Goal: Task Accomplishment & Management: Manage account settings

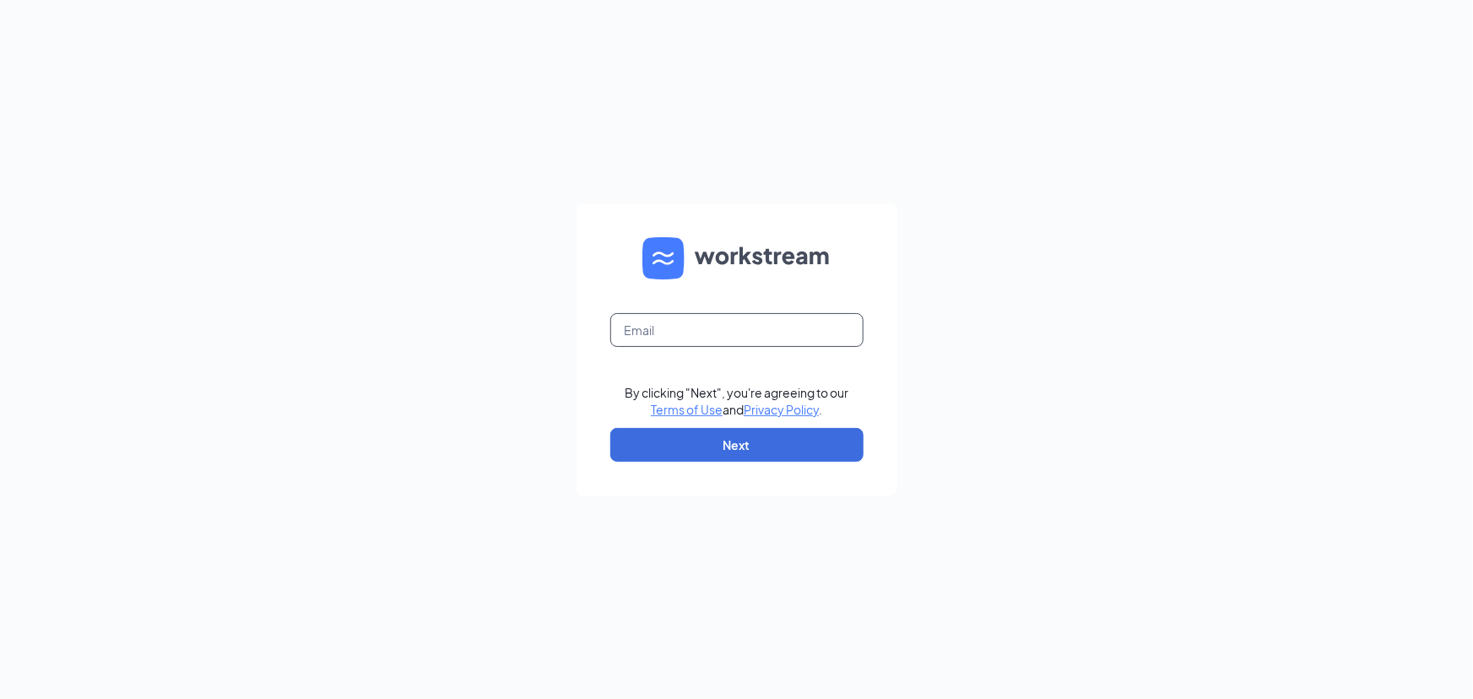
click at [691, 322] on input "text" at bounding box center [736, 330] width 253 height 34
type input "wendys33@calhounmc.com"
click at [685, 459] on button "Next" at bounding box center [736, 445] width 253 height 34
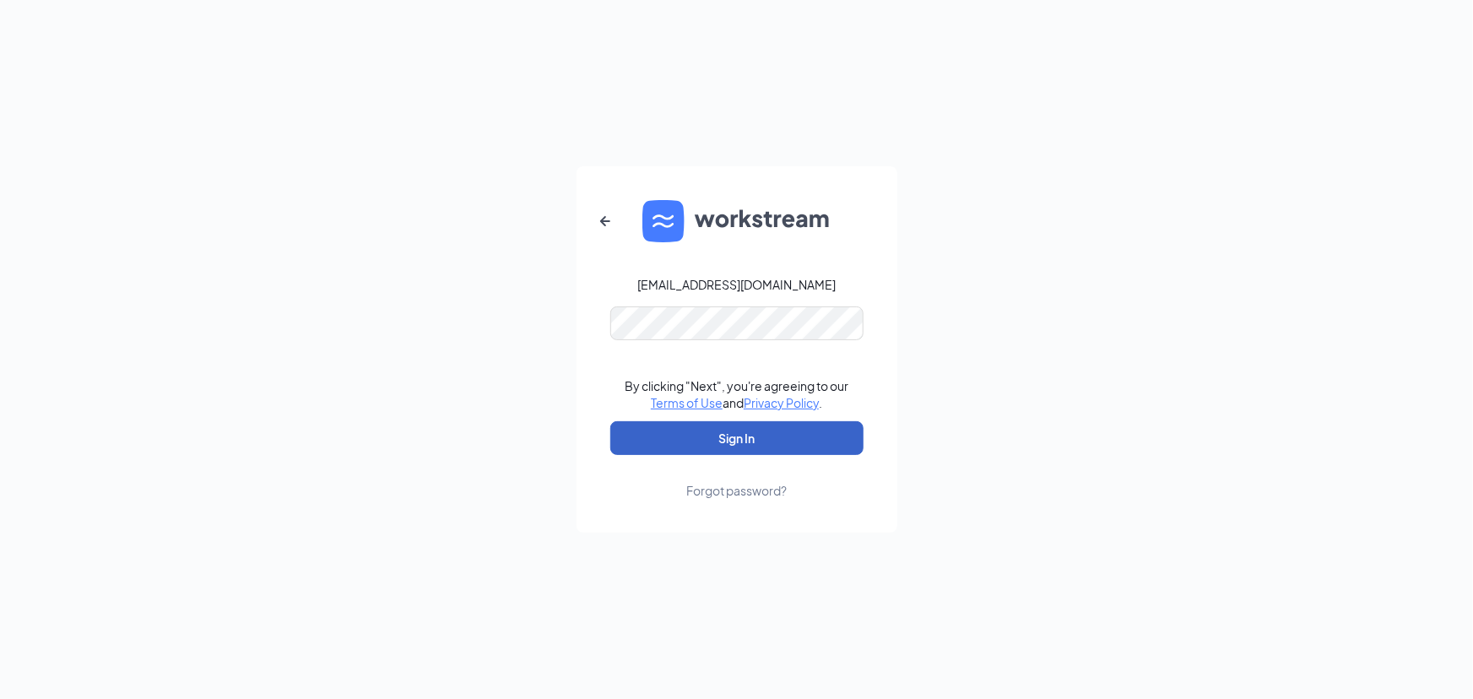
click at [680, 434] on button "Sign In" at bounding box center [736, 438] width 253 height 34
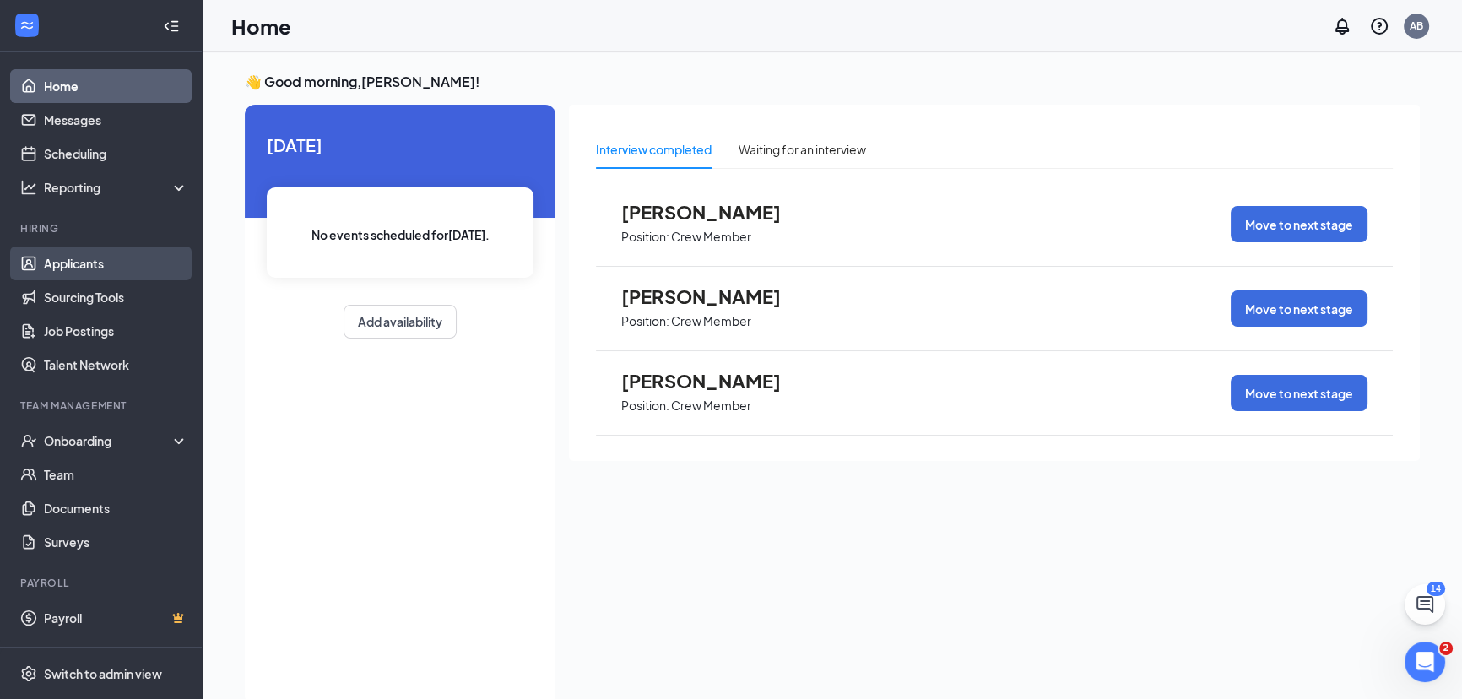
click at [80, 268] on link "Applicants" at bounding box center [116, 263] width 144 height 34
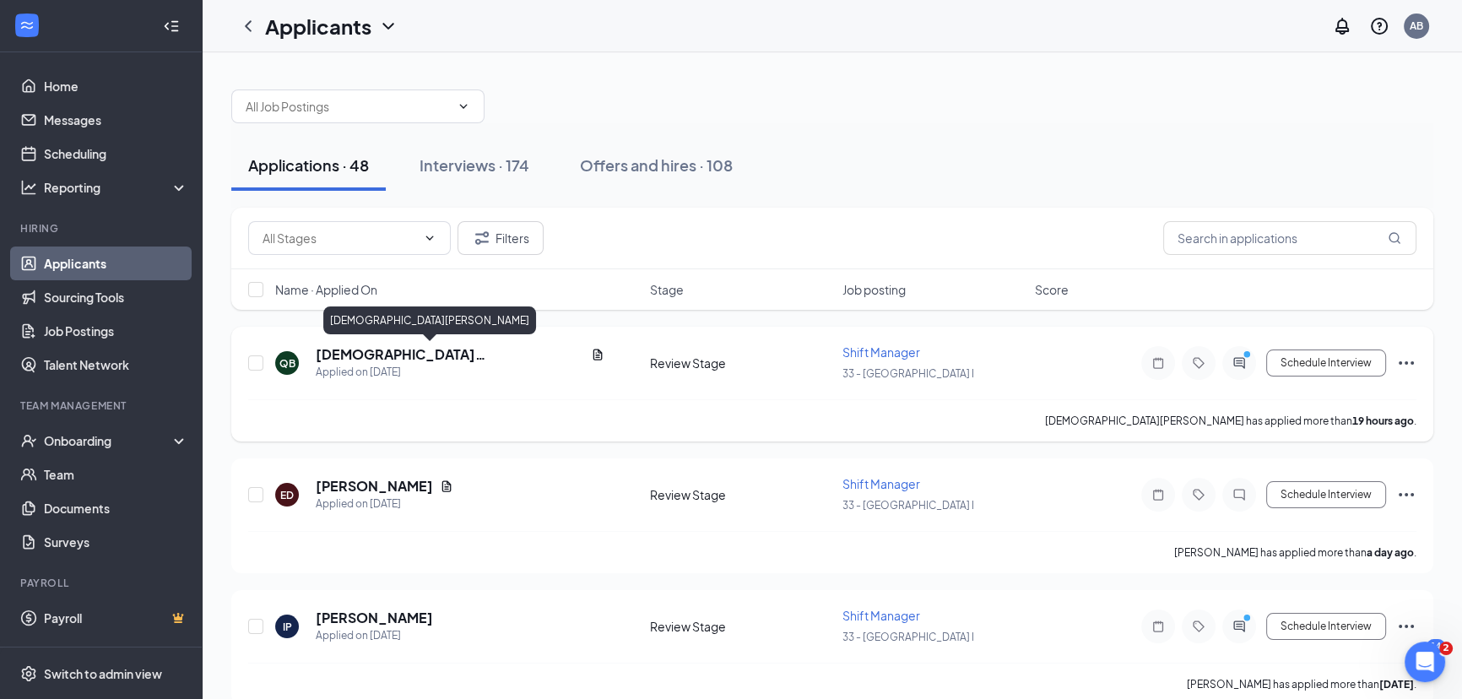
click at [360, 346] on h5 "[DEMOGRAPHIC_DATA][PERSON_NAME]" at bounding box center [450, 354] width 268 height 19
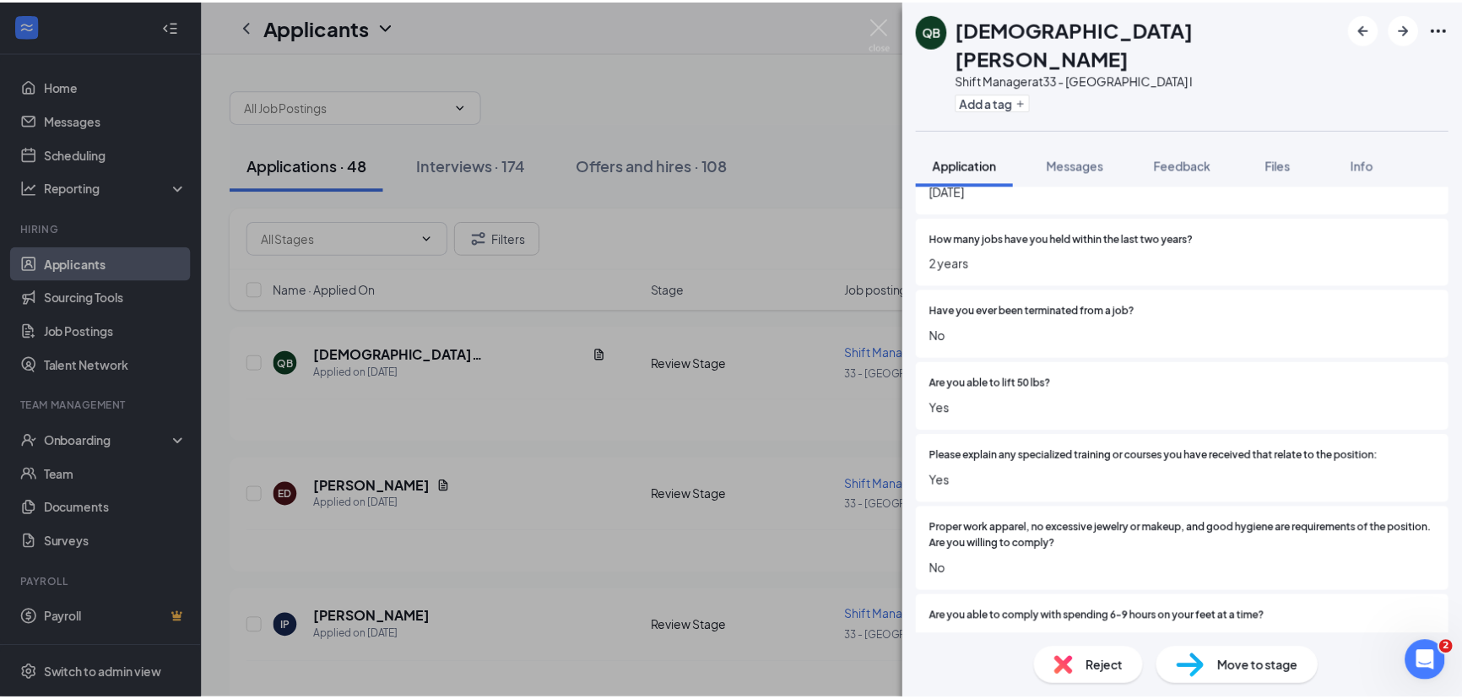
scroll to position [537, 0]
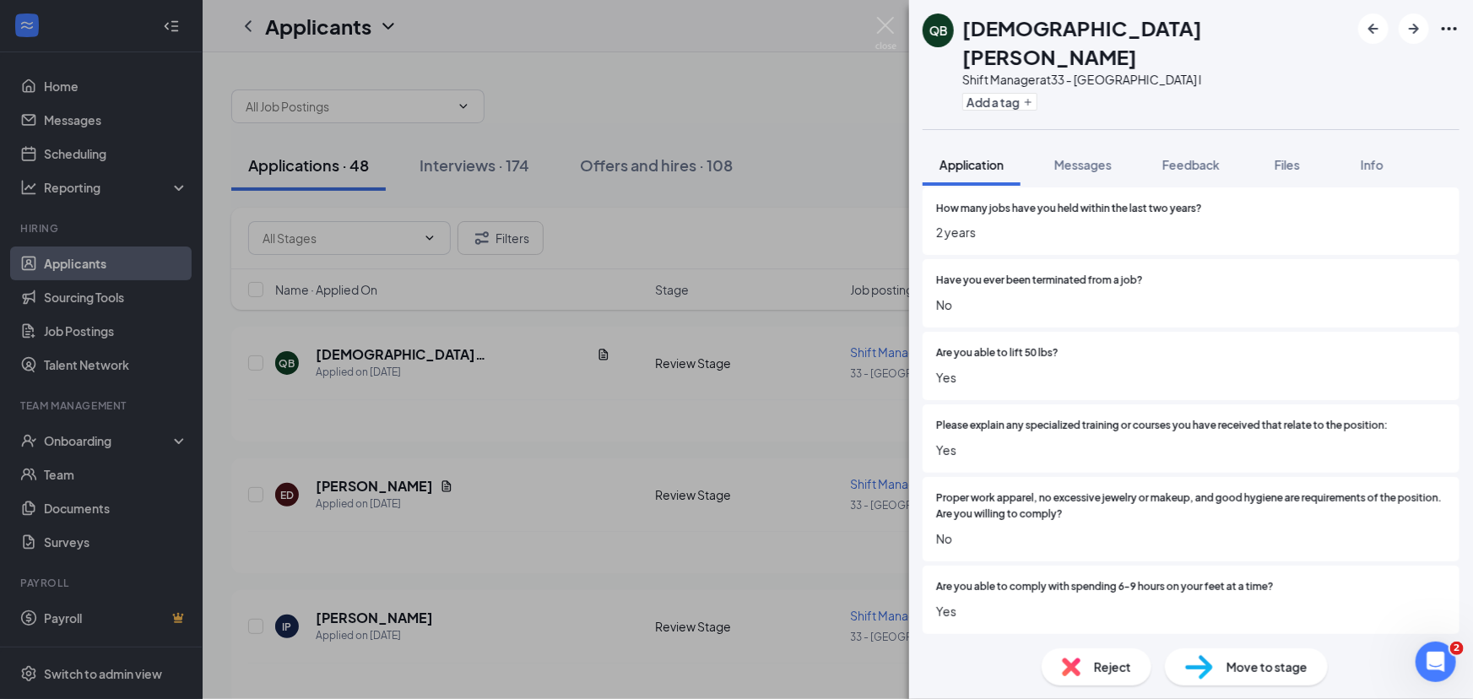
click at [484, 413] on div "QB [PERSON_NAME] Shift Manager at 33 - Statesboro I Add a tag Application Messa…" at bounding box center [736, 349] width 1473 height 699
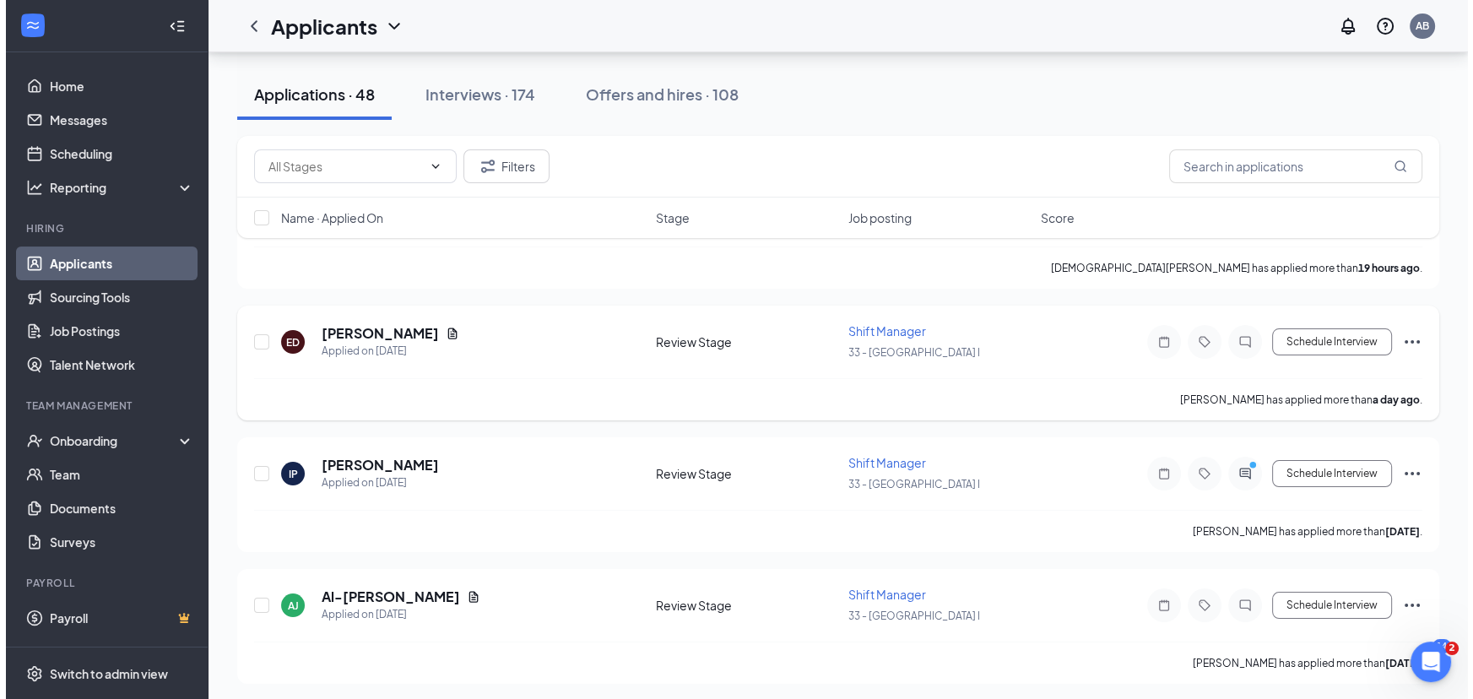
scroll to position [153, 0]
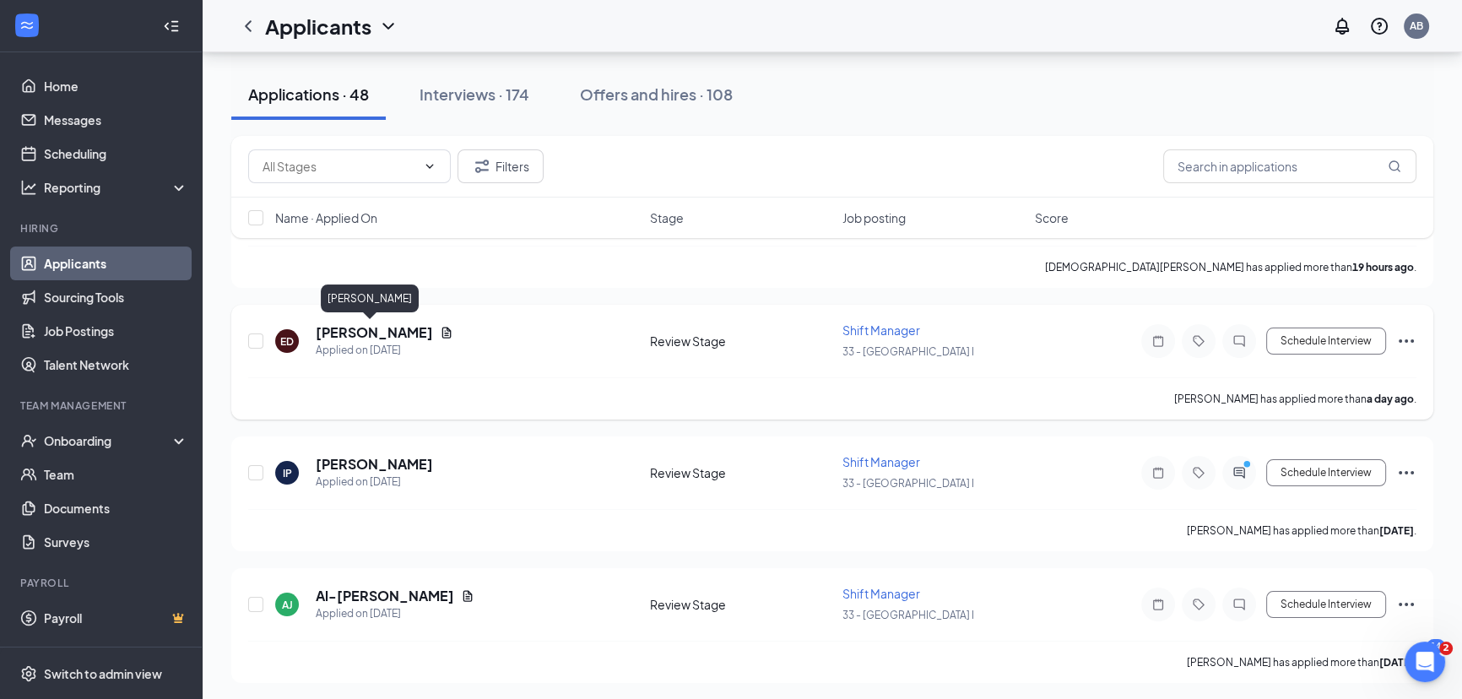
click at [374, 327] on h5 "[PERSON_NAME]" at bounding box center [374, 332] width 117 height 19
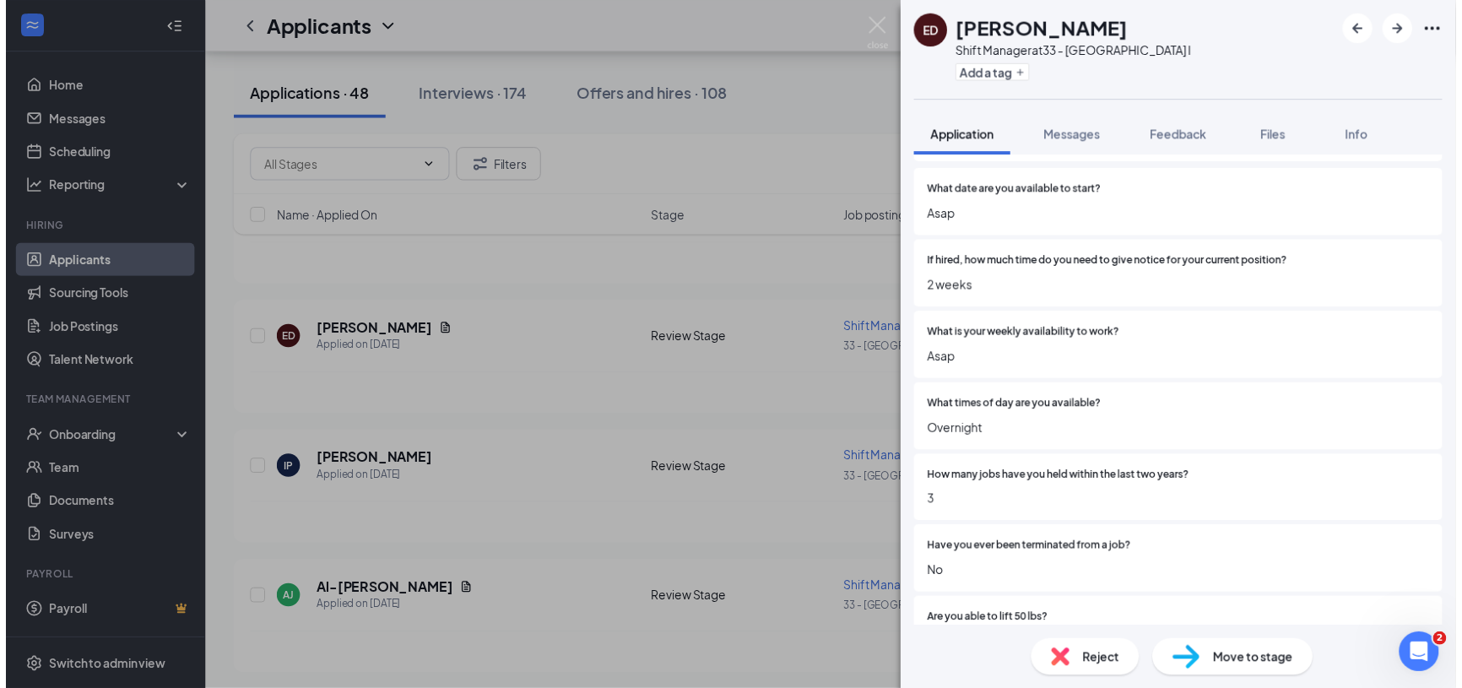
scroll to position [306, 0]
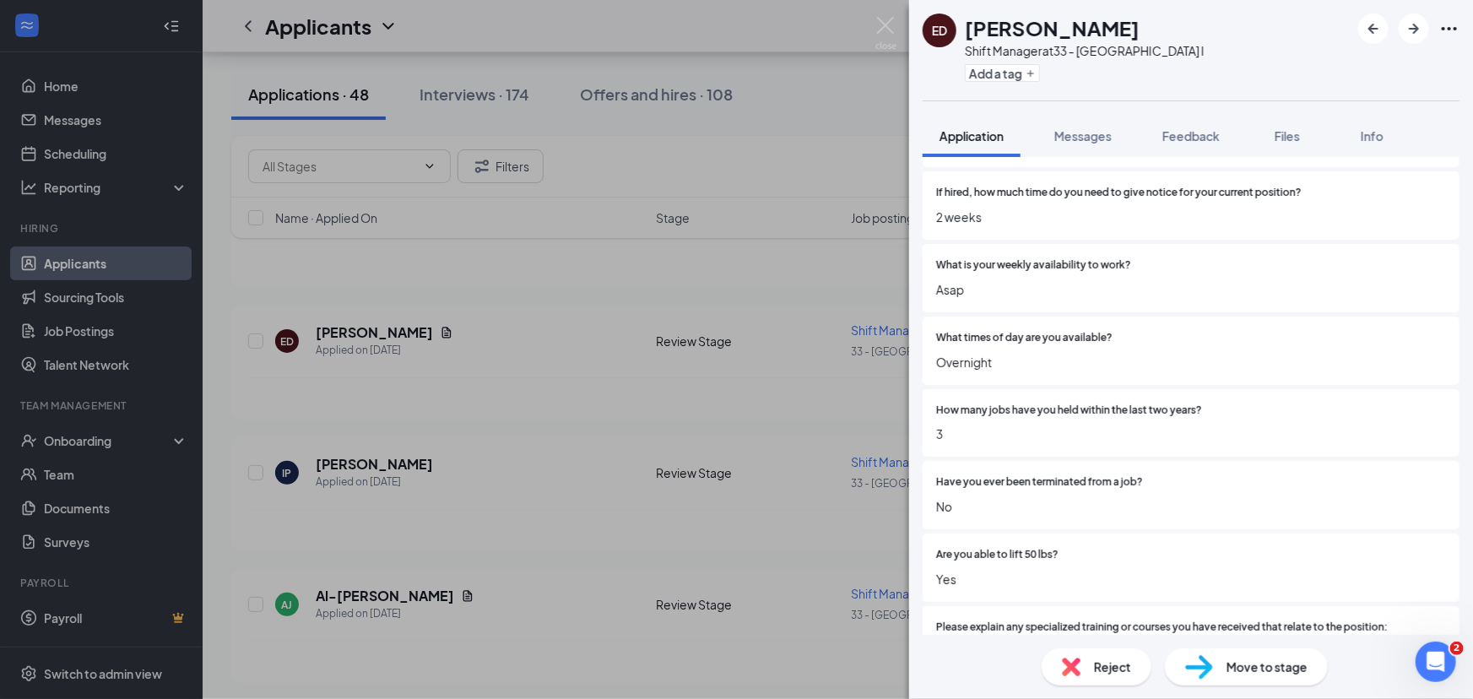
click at [497, 387] on div "[PERSON_NAME] Shift Manager at 33 - Statesboro I Add a tag Application Messages…" at bounding box center [736, 349] width 1473 height 699
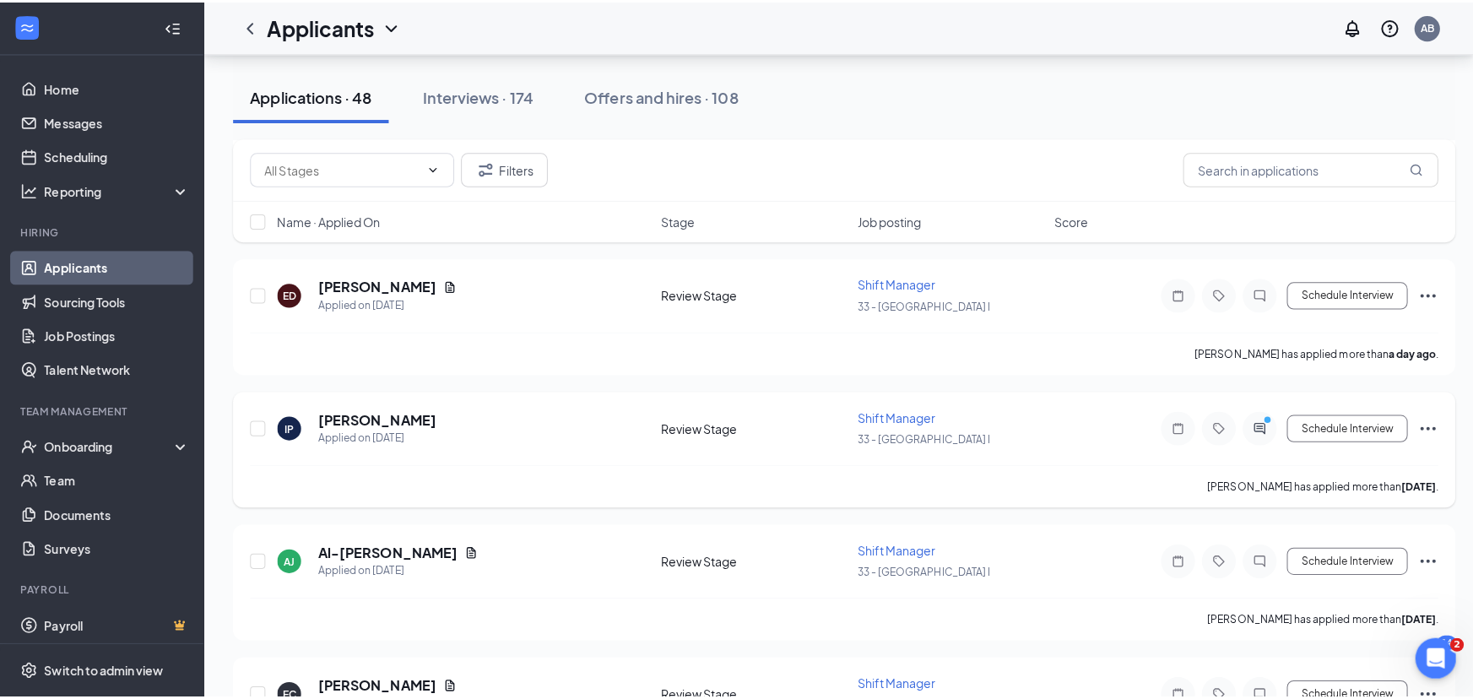
scroll to position [230, 0]
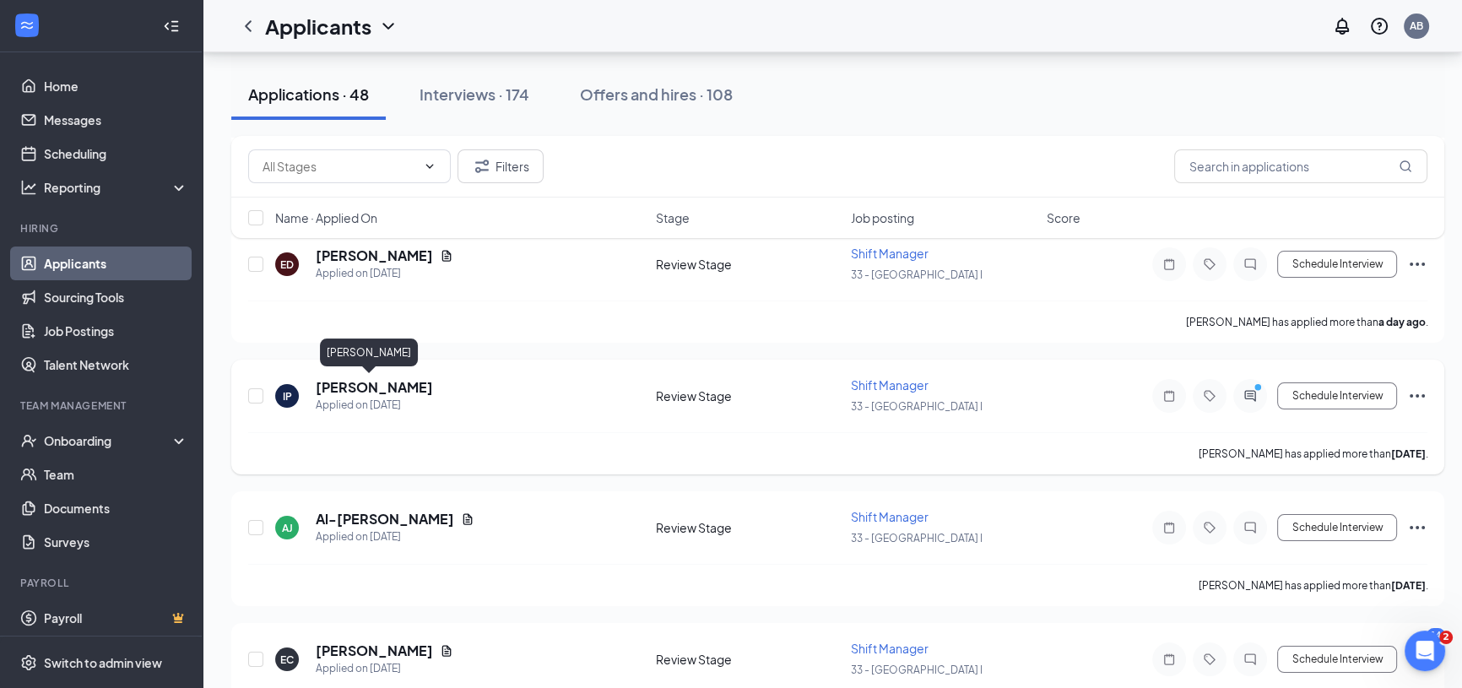
click at [383, 390] on h5 "[PERSON_NAME]" at bounding box center [374, 387] width 117 height 19
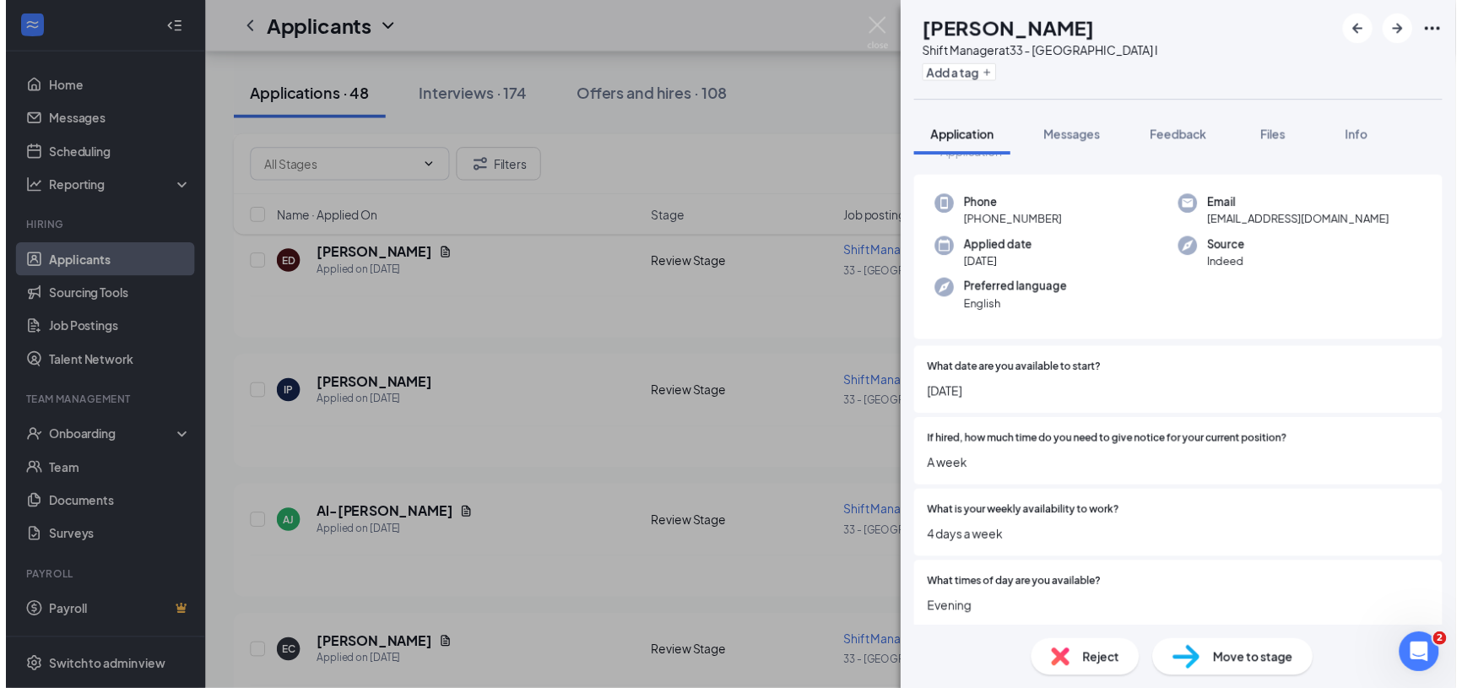
scroll to position [76, 0]
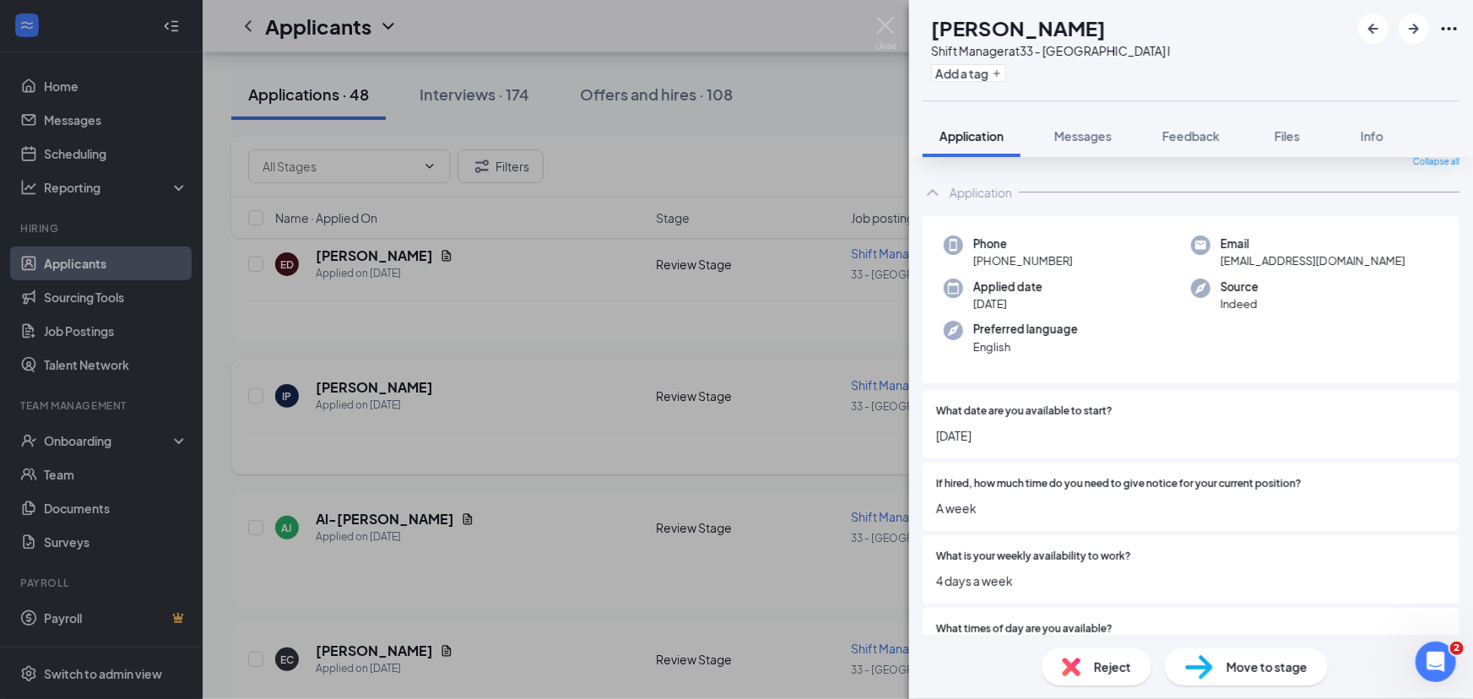
drag, startPoint x: 568, startPoint y: 404, endPoint x: 525, endPoint y: 413, distance: 43.9
click at [568, 404] on div "IP [PERSON_NAME] Shift Manager at 33 - Statesboro I Add a tag Application Messa…" at bounding box center [736, 349] width 1473 height 699
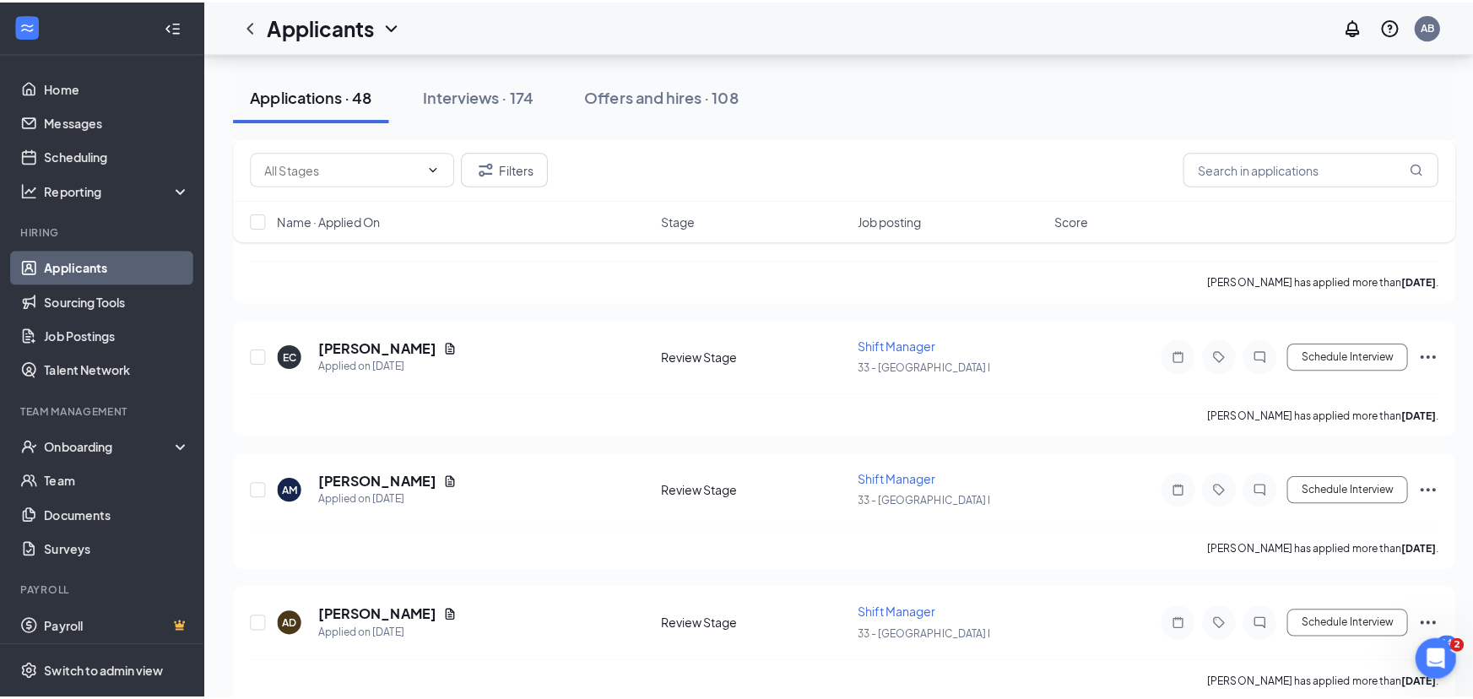
scroll to position [383, 0]
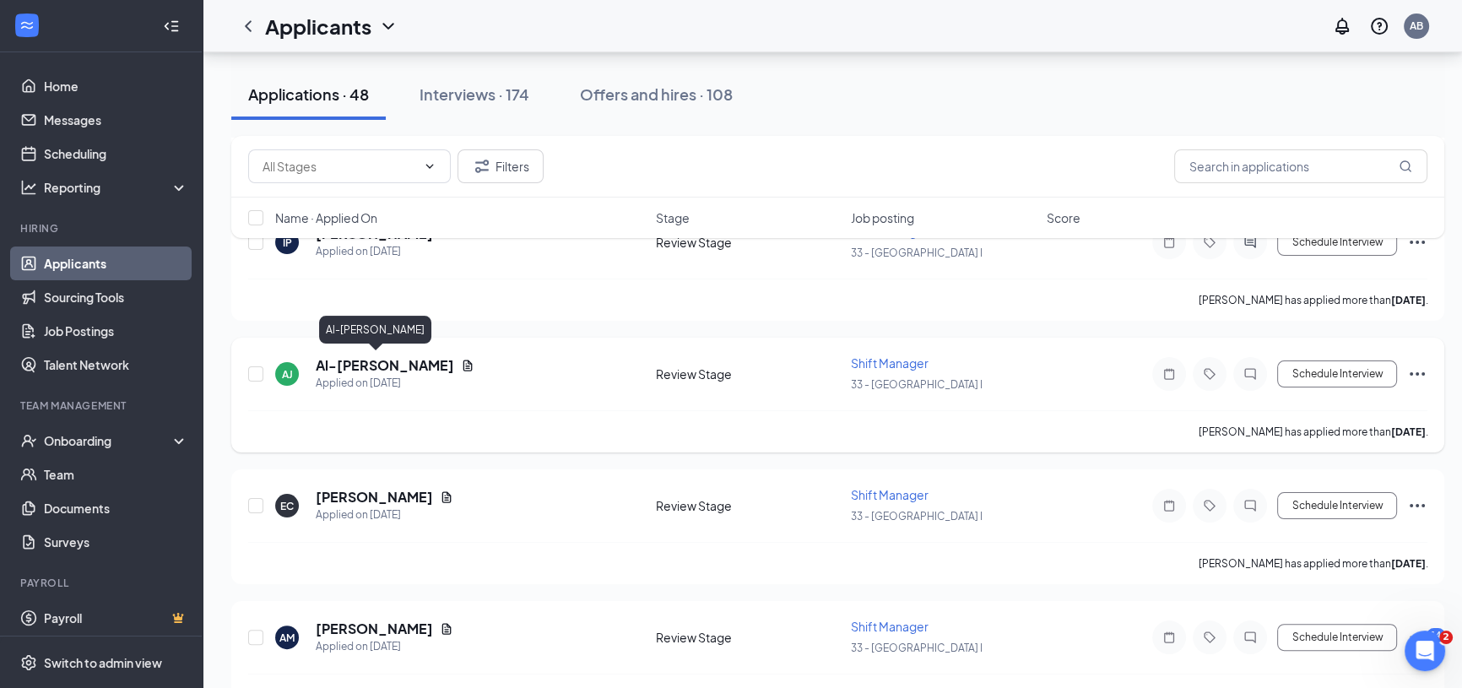
click at [369, 359] on h5 "Al-[PERSON_NAME]" at bounding box center [385, 365] width 138 height 19
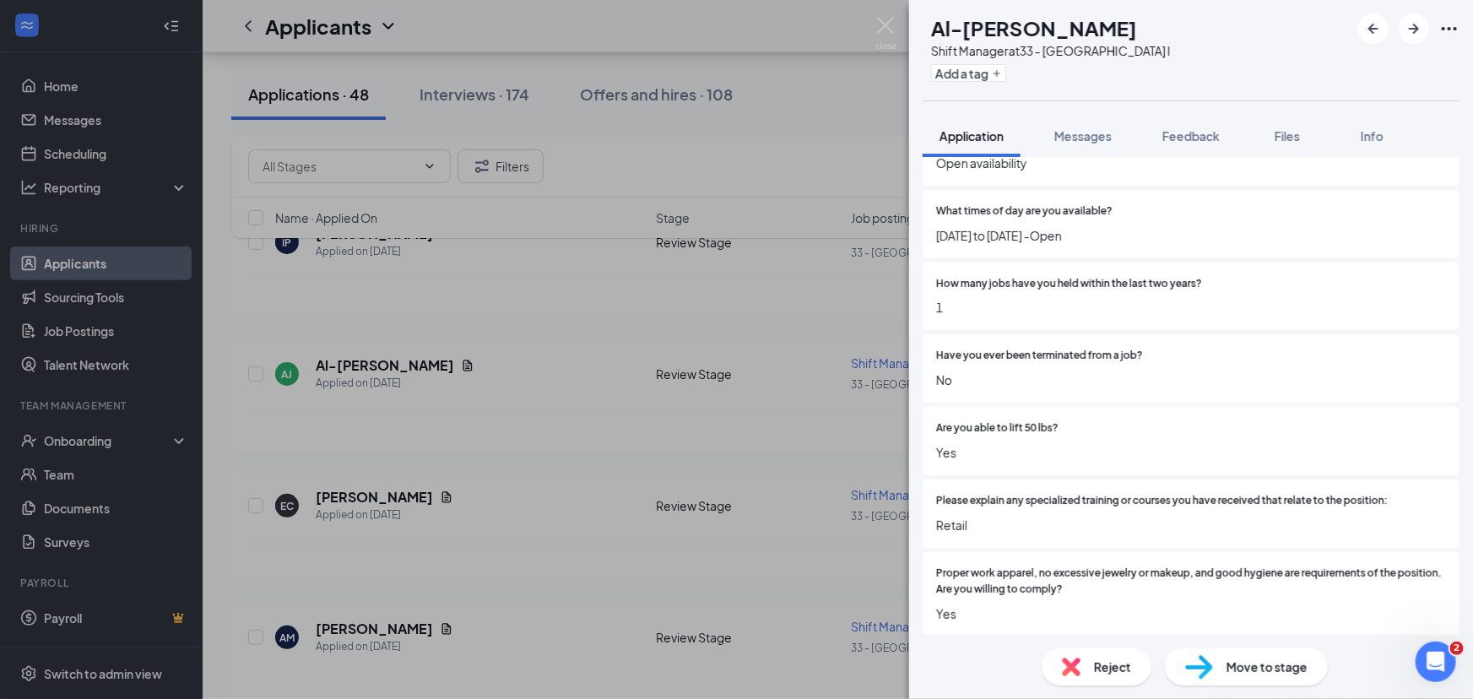
scroll to position [537, 0]
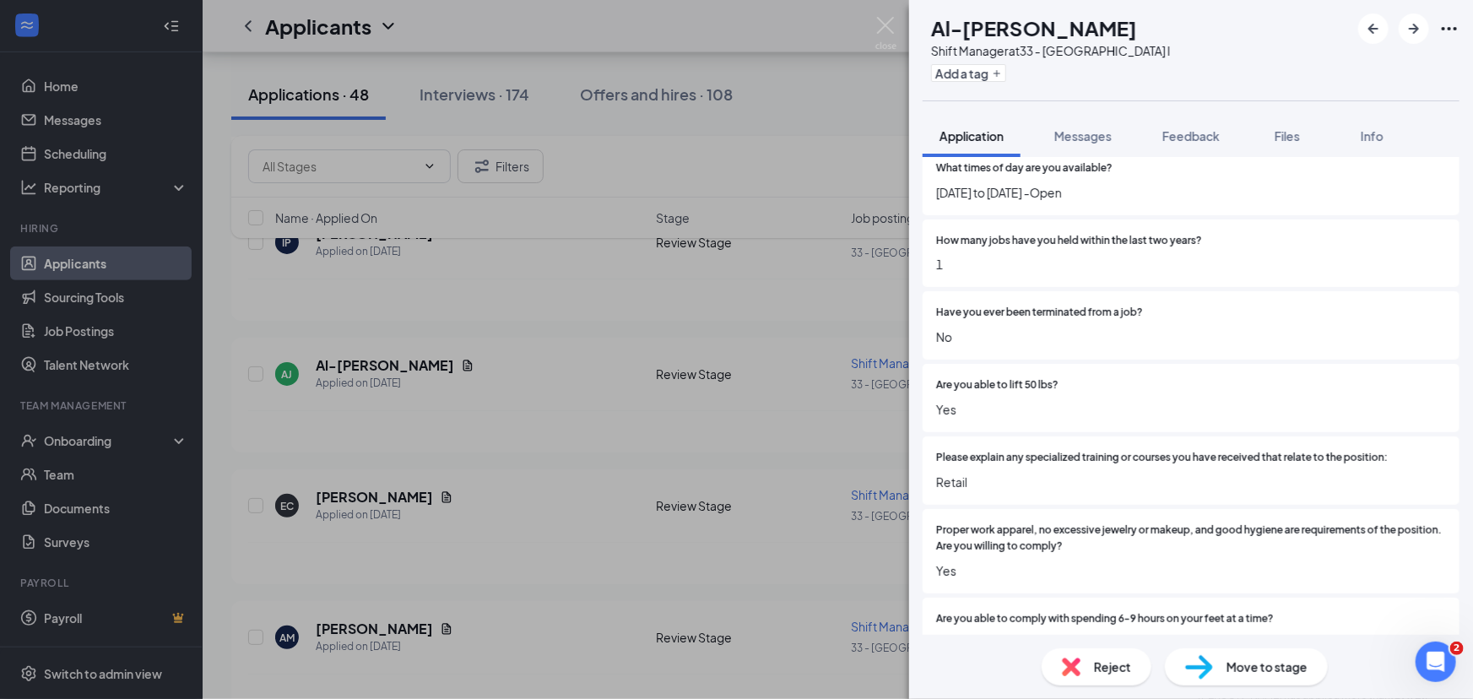
drag, startPoint x: 491, startPoint y: 424, endPoint x: 471, endPoint y: 427, distance: 20.5
click at [490, 423] on div "[PERSON_NAME] Al-[PERSON_NAME] Shift Manager at 33 - Statesboro I Add a tag App…" at bounding box center [736, 349] width 1473 height 699
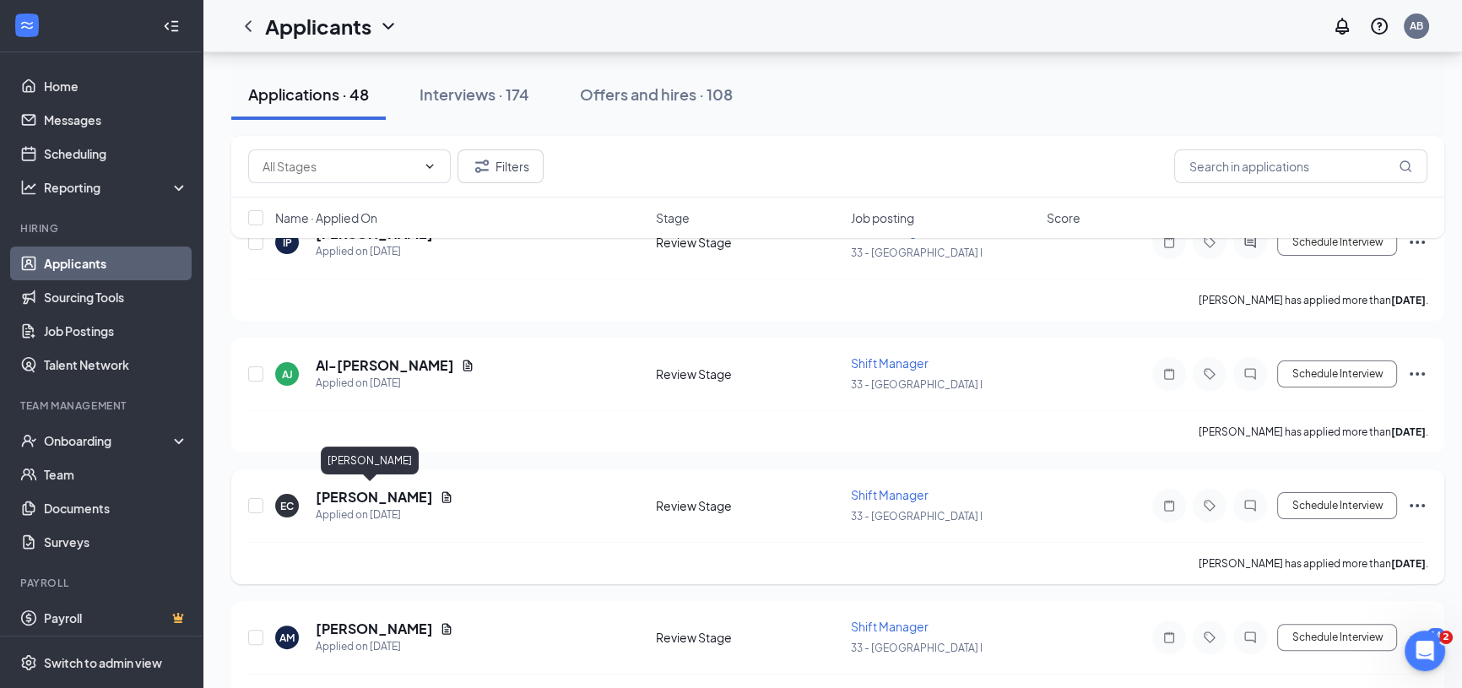
click at [354, 492] on h5 "[PERSON_NAME]" at bounding box center [374, 497] width 117 height 19
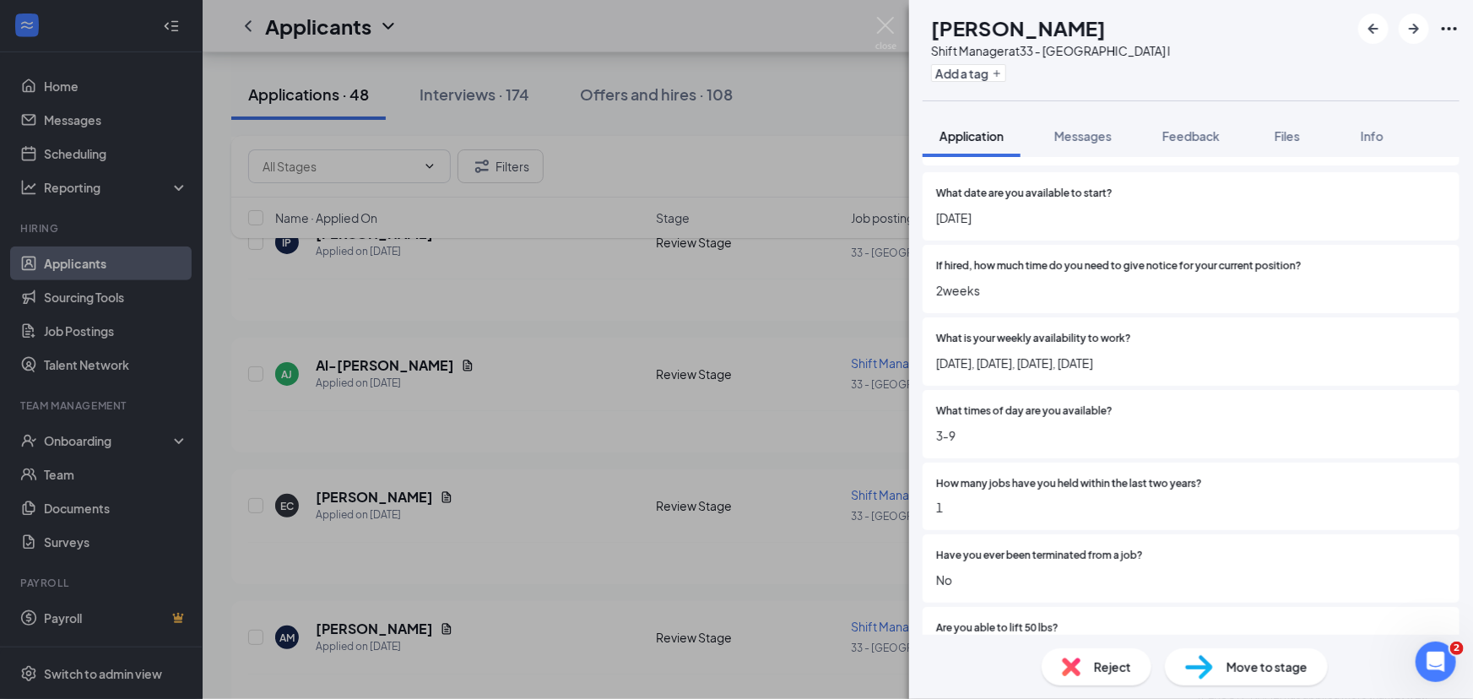
scroll to position [306, 0]
